Goal: Information Seeking & Learning: Learn about a topic

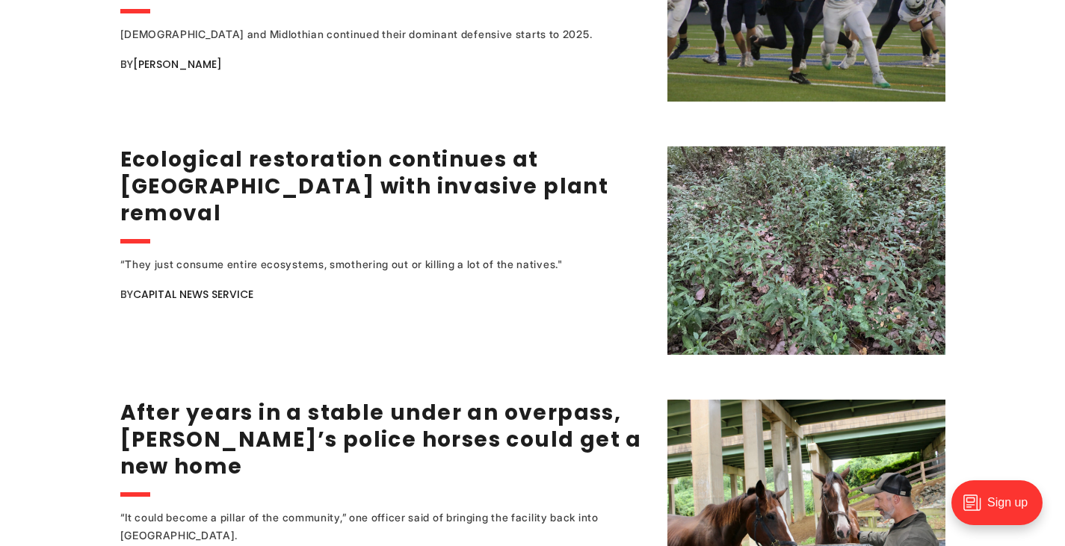
scroll to position [2786, 0]
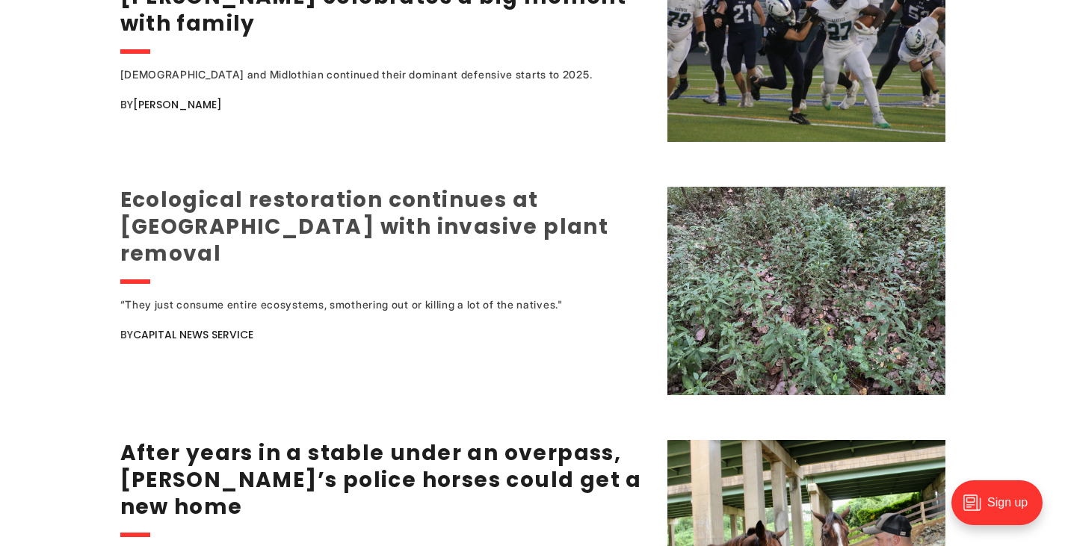
click at [486, 185] on link "Ecological restoration continues at [GEOGRAPHIC_DATA] with invasive plant remov…" at bounding box center [364, 226] width 489 height 83
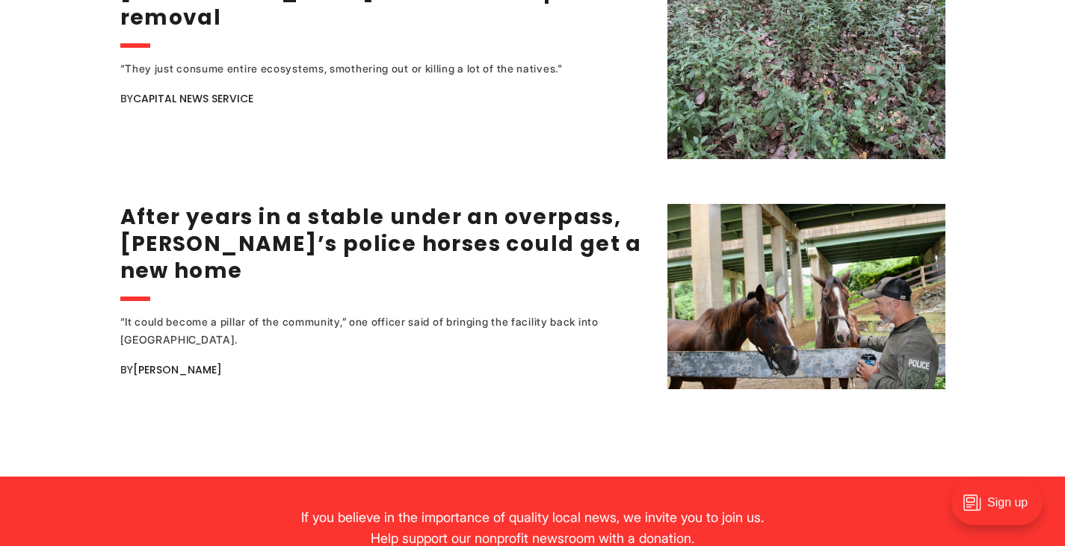
scroll to position [3027, 0]
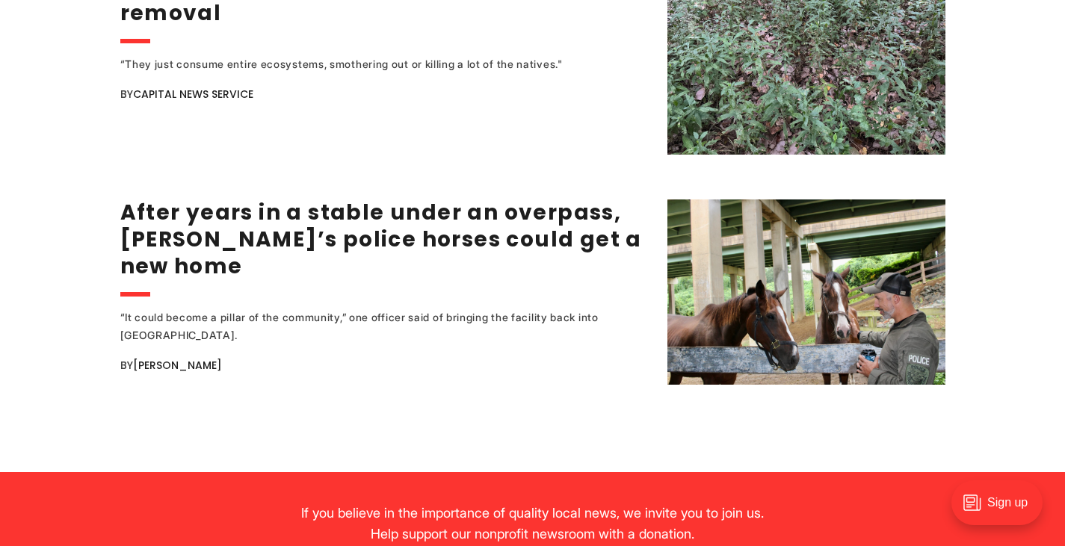
click at [484, 55] on div "“They just consume entire ecosystems, smothering out or killing a lot of the na…" at bounding box center [363, 64] width 486 height 18
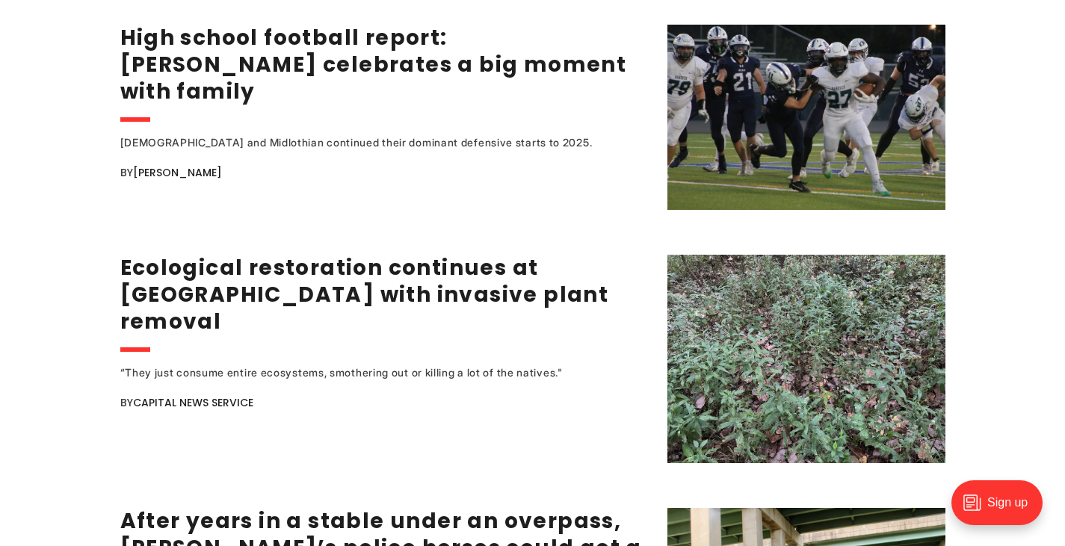
scroll to position [2708, 0]
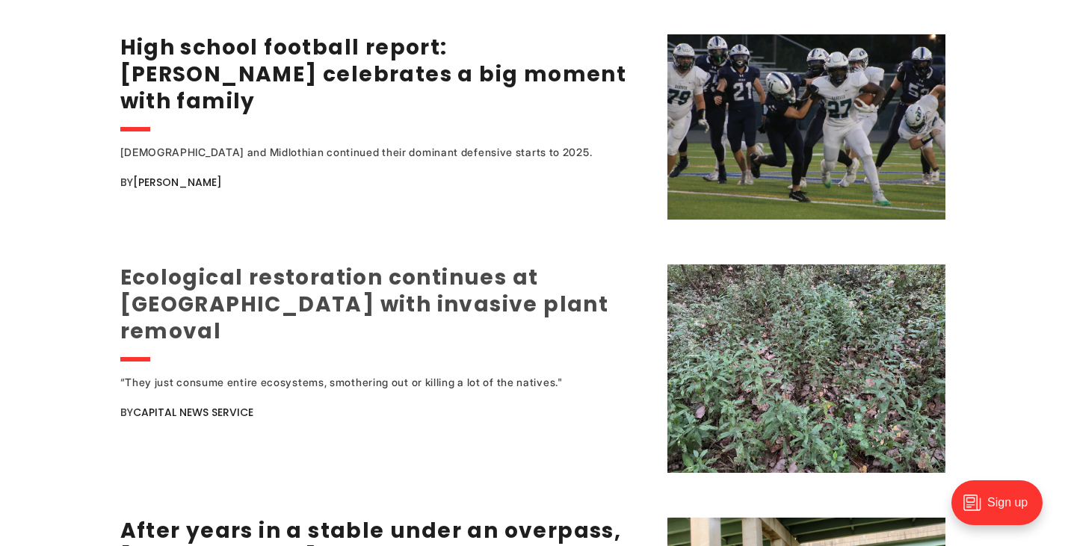
click at [439, 274] on link "Ecological restoration continues at [GEOGRAPHIC_DATA] with invasive plant remov…" at bounding box center [364, 304] width 489 height 83
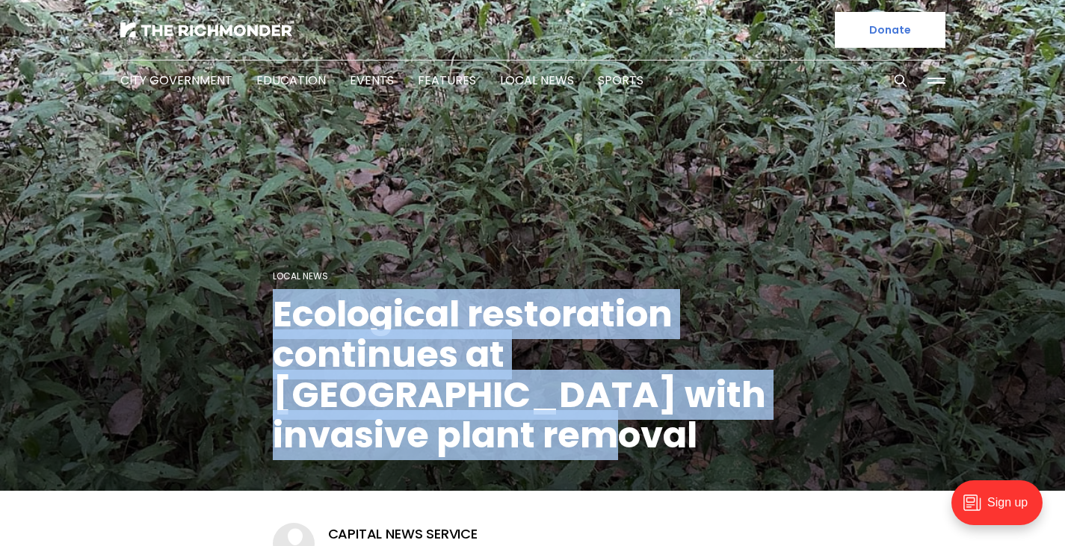
drag, startPoint x: 272, startPoint y: 358, endPoint x: 788, endPoint y: 430, distance: 520.6
click at [788, 430] on h1 "Ecological restoration continues at [GEOGRAPHIC_DATA] with invasive plant remov…" at bounding box center [533, 374] width 520 height 161
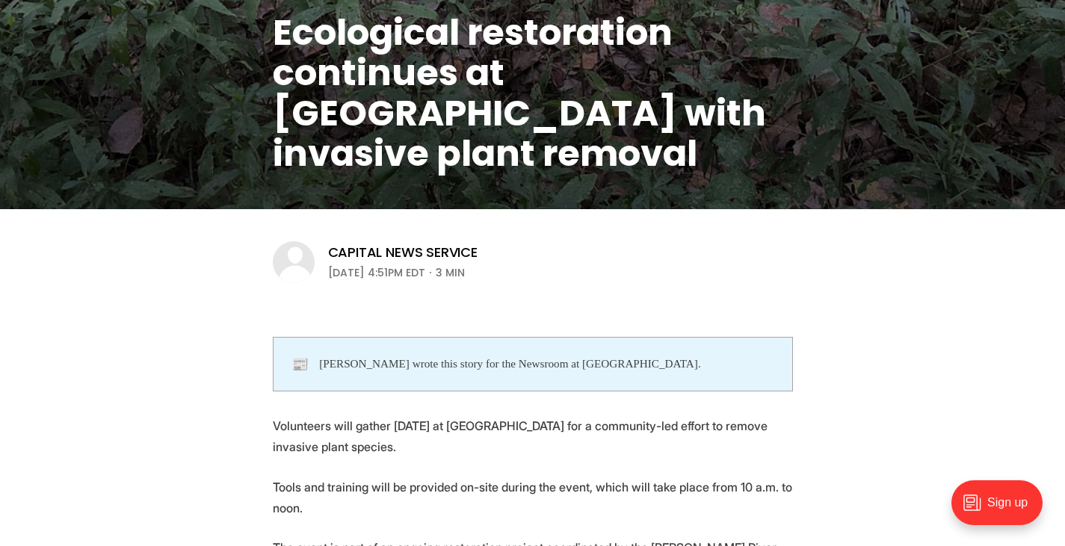
scroll to position [298, 0]
